Goal: Communication & Community: Share content

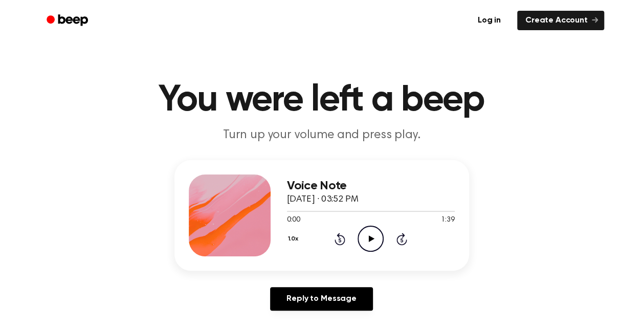
scroll to position [51, 0]
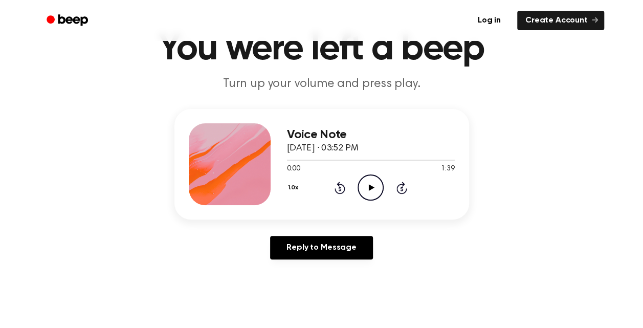
click at [370, 189] on icon at bounding box center [372, 187] width 6 height 7
click at [371, 185] on icon at bounding box center [370, 187] width 5 height 7
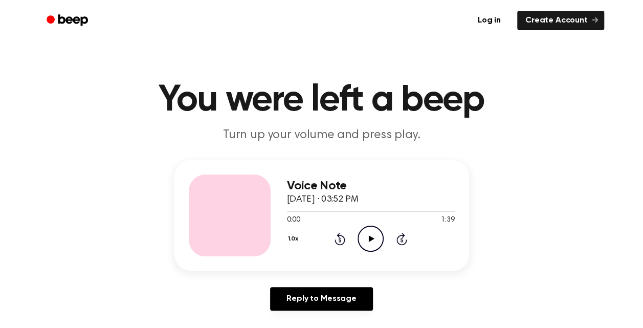
scroll to position [51, 0]
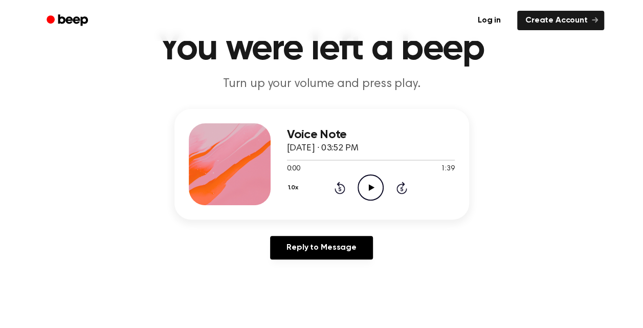
click at [364, 186] on icon "Play Audio" at bounding box center [370, 187] width 26 height 26
click at [367, 186] on icon "Pause Audio" at bounding box center [370, 187] width 26 height 26
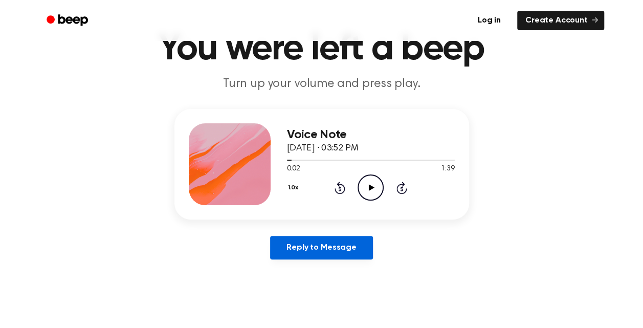
click at [327, 245] on link "Reply to Message" at bounding box center [321, 248] width 102 height 24
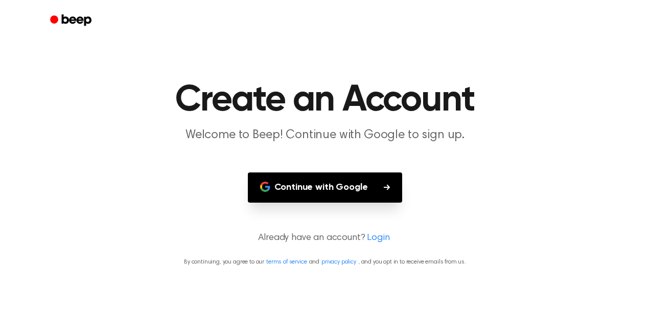
click at [324, 186] on button "Continue with Google" at bounding box center [325, 187] width 155 height 30
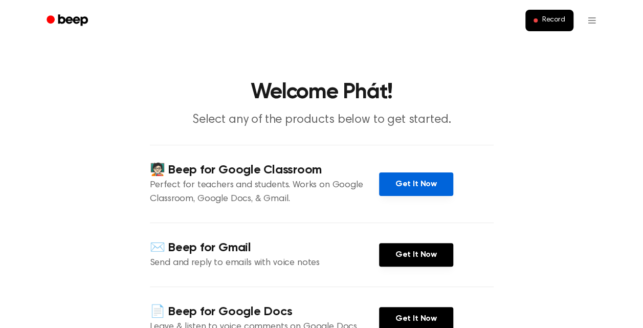
click at [405, 182] on link "Get It Now" at bounding box center [416, 184] width 74 height 24
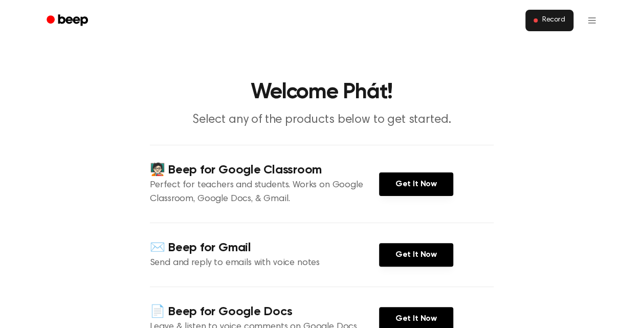
click at [557, 18] on span "Record" at bounding box center [553, 20] width 23 height 9
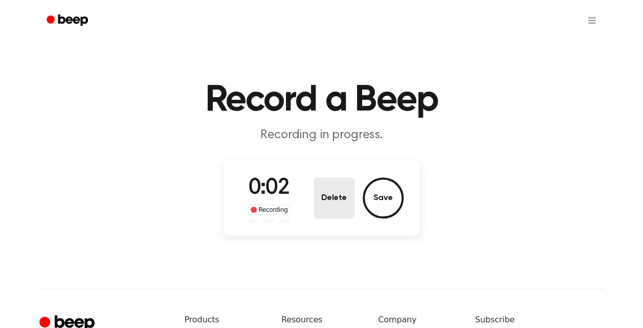
click at [335, 197] on button "Delete" at bounding box center [333, 197] width 41 height 41
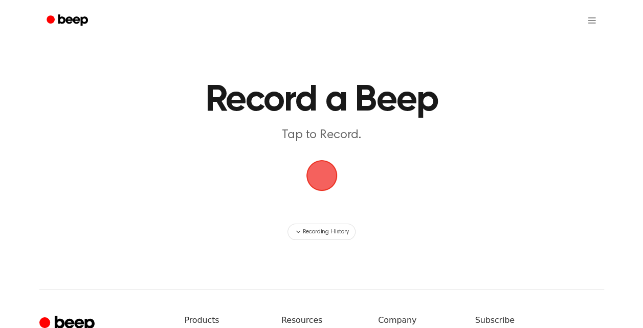
click at [318, 175] on span "button" at bounding box center [321, 175] width 29 height 29
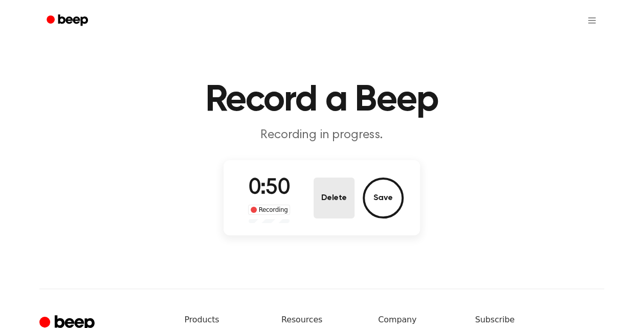
click at [339, 203] on button "Delete" at bounding box center [333, 197] width 41 height 41
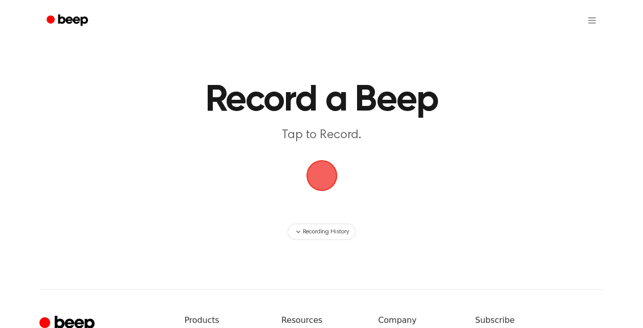
drag, startPoint x: 325, startPoint y: 172, endPoint x: 289, endPoint y: 124, distance: 60.7
click at [325, 173] on span "button" at bounding box center [321, 175] width 29 height 29
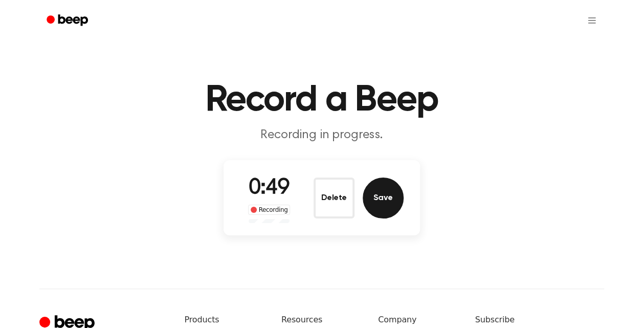
click at [376, 198] on button "Save" at bounding box center [383, 197] width 41 height 41
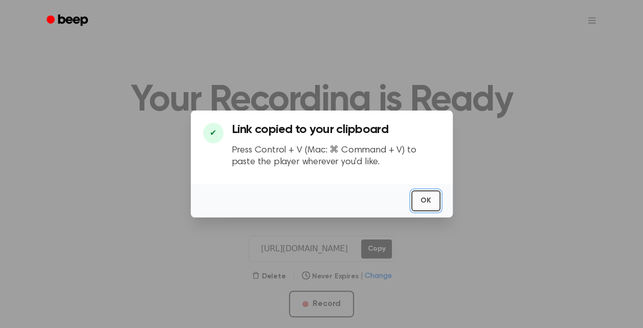
click at [431, 199] on button "OK" at bounding box center [425, 200] width 29 height 21
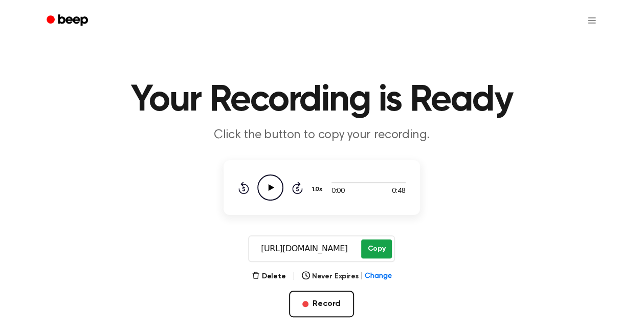
click at [383, 244] on button "Copy" at bounding box center [376, 248] width 30 height 19
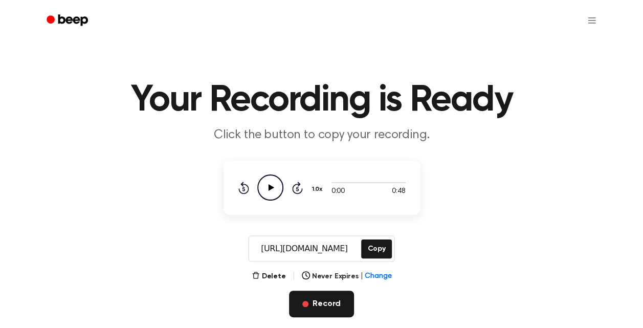
click at [312, 308] on button "Record" at bounding box center [321, 303] width 65 height 27
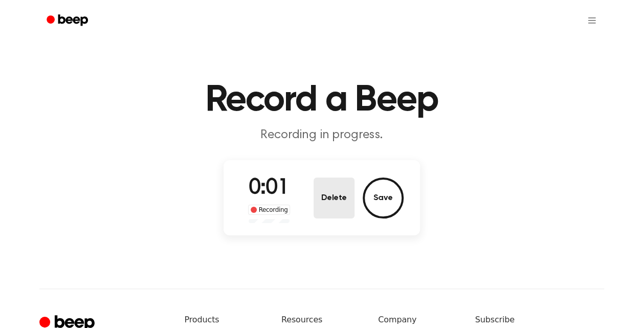
click at [342, 198] on button "Delete" at bounding box center [333, 197] width 41 height 41
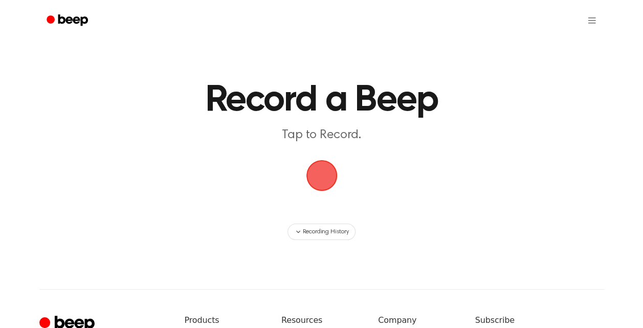
click at [326, 175] on span "button" at bounding box center [321, 175] width 29 height 29
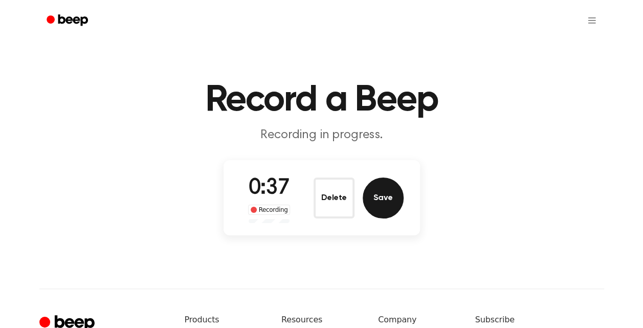
click at [384, 193] on button "Save" at bounding box center [383, 197] width 41 height 41
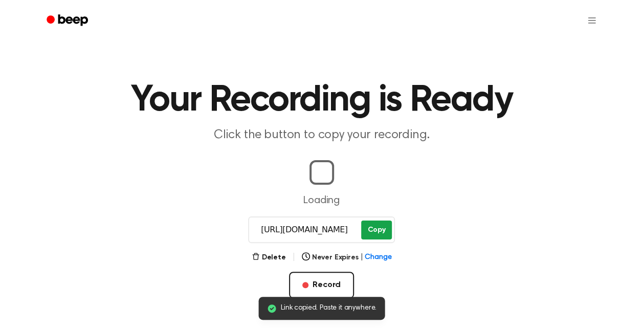
click at [377, 228] on button "Copy" at bounding box center [376, 229] width 30 height 19
